Goal: Task Accomplishment & Management: Manage account settings

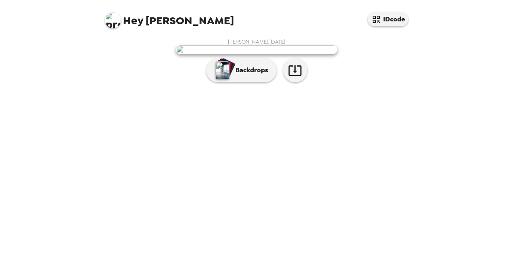
scroll to position [19, 0]
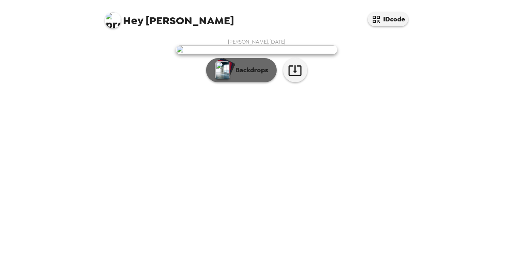
click at [247, 75] on p "Backdrops" at bounding box center [250, 70] width 37 height 10
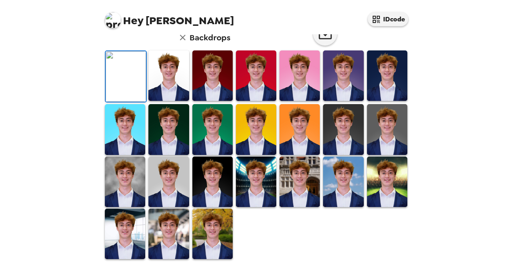
scroll to position [217, 0]
click at [216, 233] on img at bounding box center [212, 234] width 40 height 50
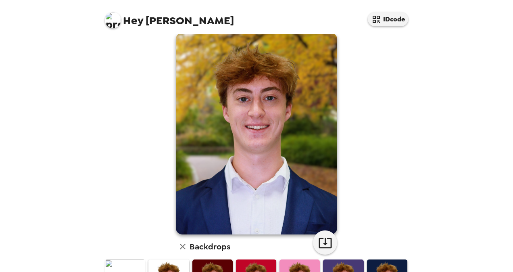
scroll to position [0, 0]
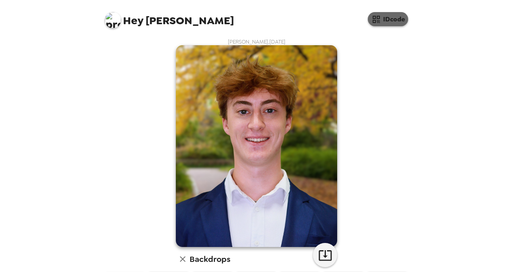
click at [386, 18] on button "IDcode" at bounding box center [388, 19] width 40 height 14
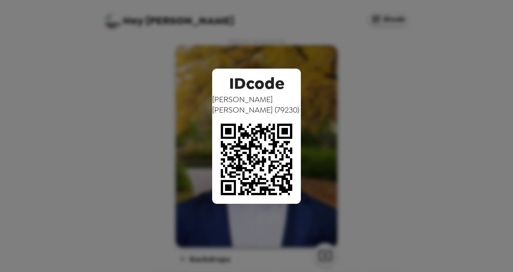
click at [371, 60] on div "IDcode Mason Wallner ( 79230 )" at bounding box center [256, 136] width 513 height 272
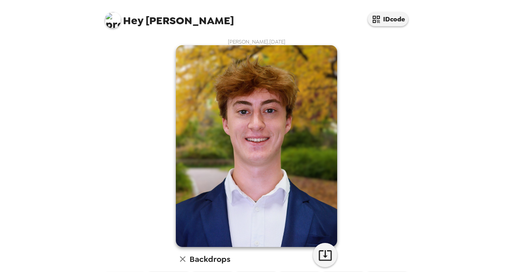
click at [118, 19] on img at bounding box center [113, 20] width 16 height 16
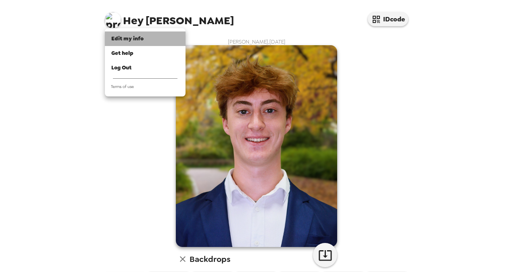
click at [126, 37] on span "Edit my info" at bounding box center [127, 38] width 32 height 7
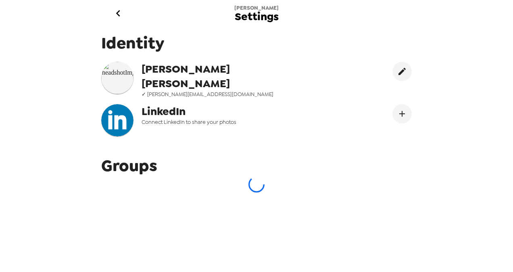
click at [180, 70] on span "Mason Wallner" at bounding box center [223, 76] width 163 height 29
click at [117, 78] on img at bounding box center [117, 78] width 32 height 32
click at [232, 72] on span "Mason Wallner" at bounding box center [223, 76] width 163 height 29
click at [118, 18] on icon "go back" at bounding box center [118, 13] width 13 height 13
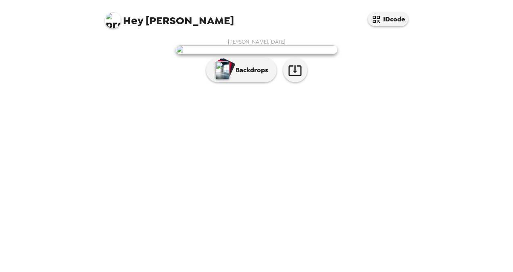
scroll to position [4, 0]
click at [227, 54] on img at bounding box center [256, 49] width 161 height 9
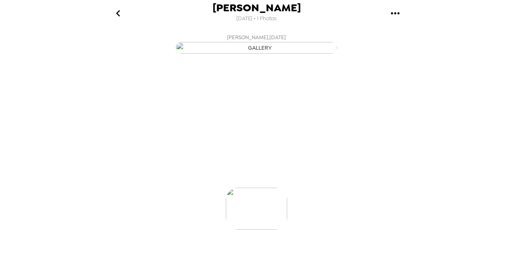
click at [289, 54] on img "button" at bounding box center [256, 48] width 161 height 12
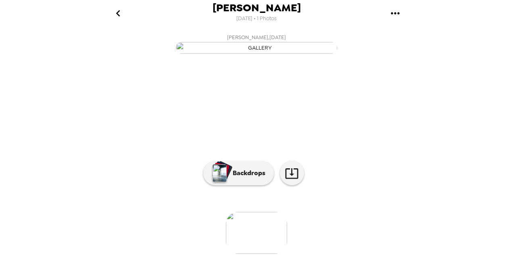
scroll to position [77, 0]
click at [288, 179] on icon at bounding box center [291, 173] width 13 height 10
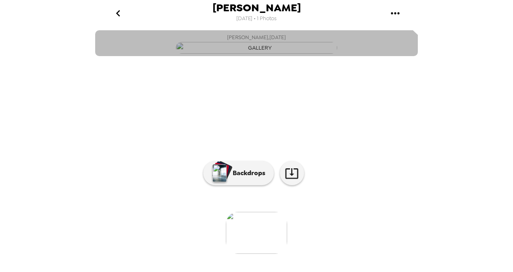
click at [229, 54] on img "button" at bounding box center [256, 48] width 161 height 12
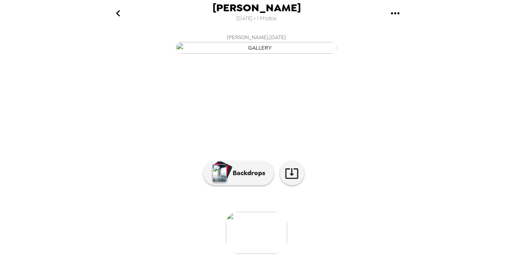
click at [254, 242] on img at bounding box center [256, 233] width 61 height 42
click at [248, 185] on button "Backdrops" at bounding box center [238, 173] width 71 height 24
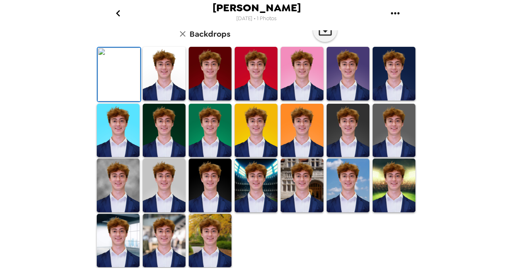
scroll to position [0, 0]
